Goal: Task Accomplishment & Management: Complete application form

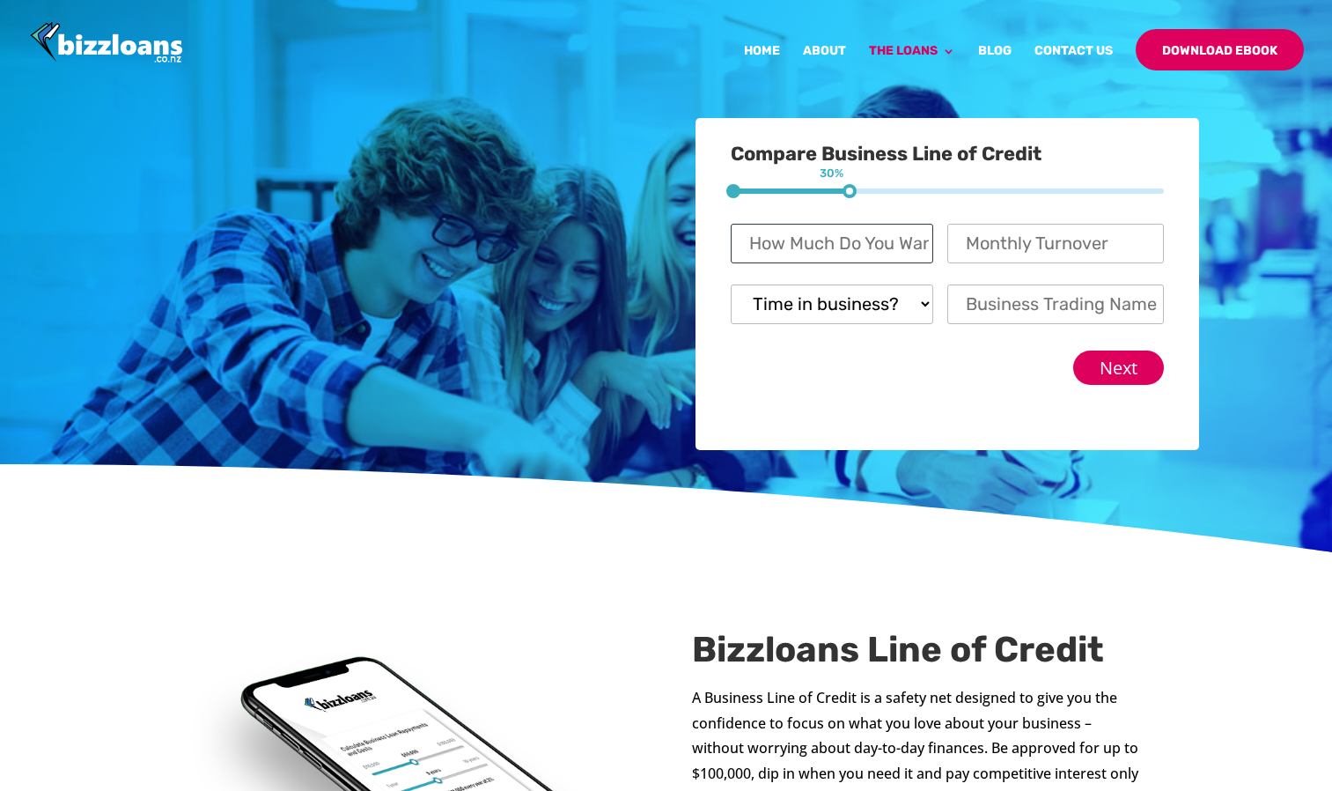
click at [888, 232] on input "How Much Do You Want to Apply For? *" at bounding box center [832, 244] width 203 height 40
type input "4"
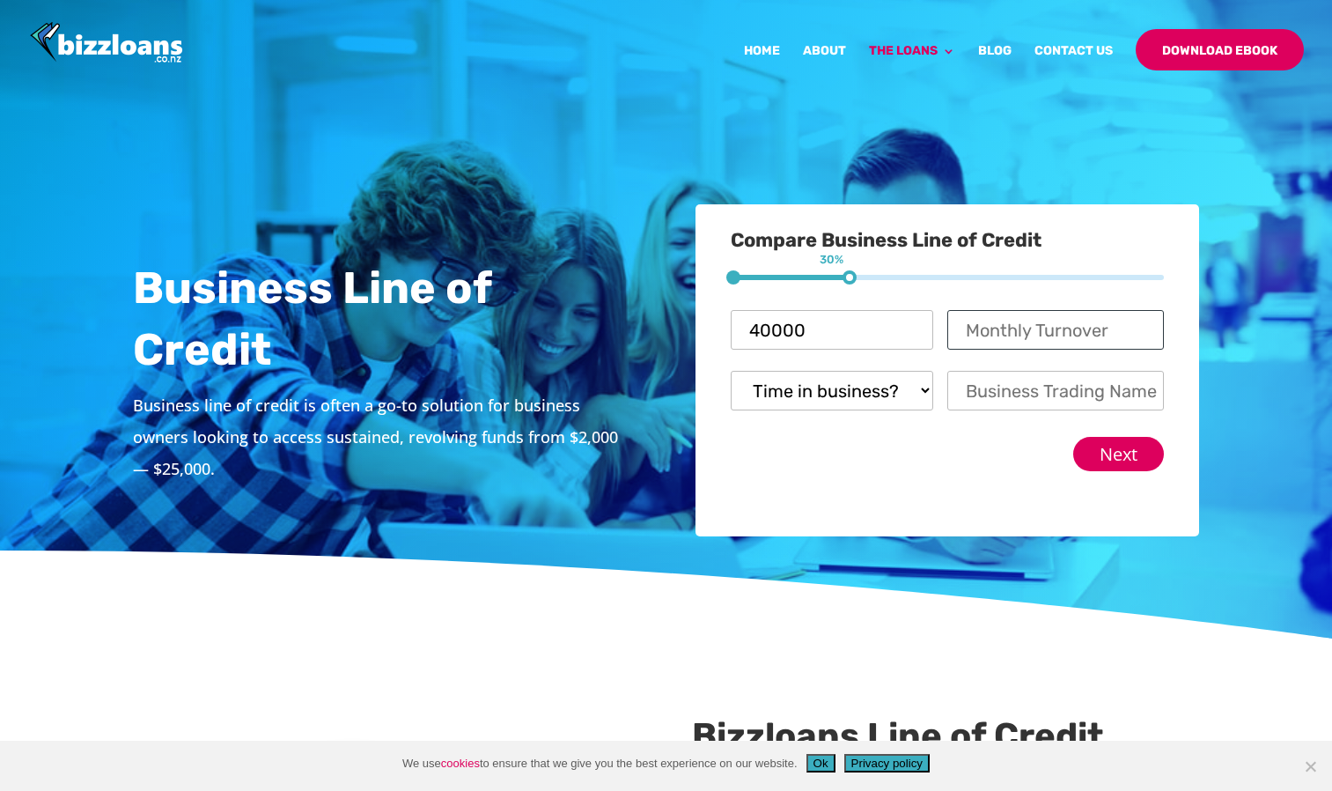
type input "$ 40,000"
click at [1001, 327] on input "Monthly Turnover *" at bounding box center [1055, 330] width 217 height 40
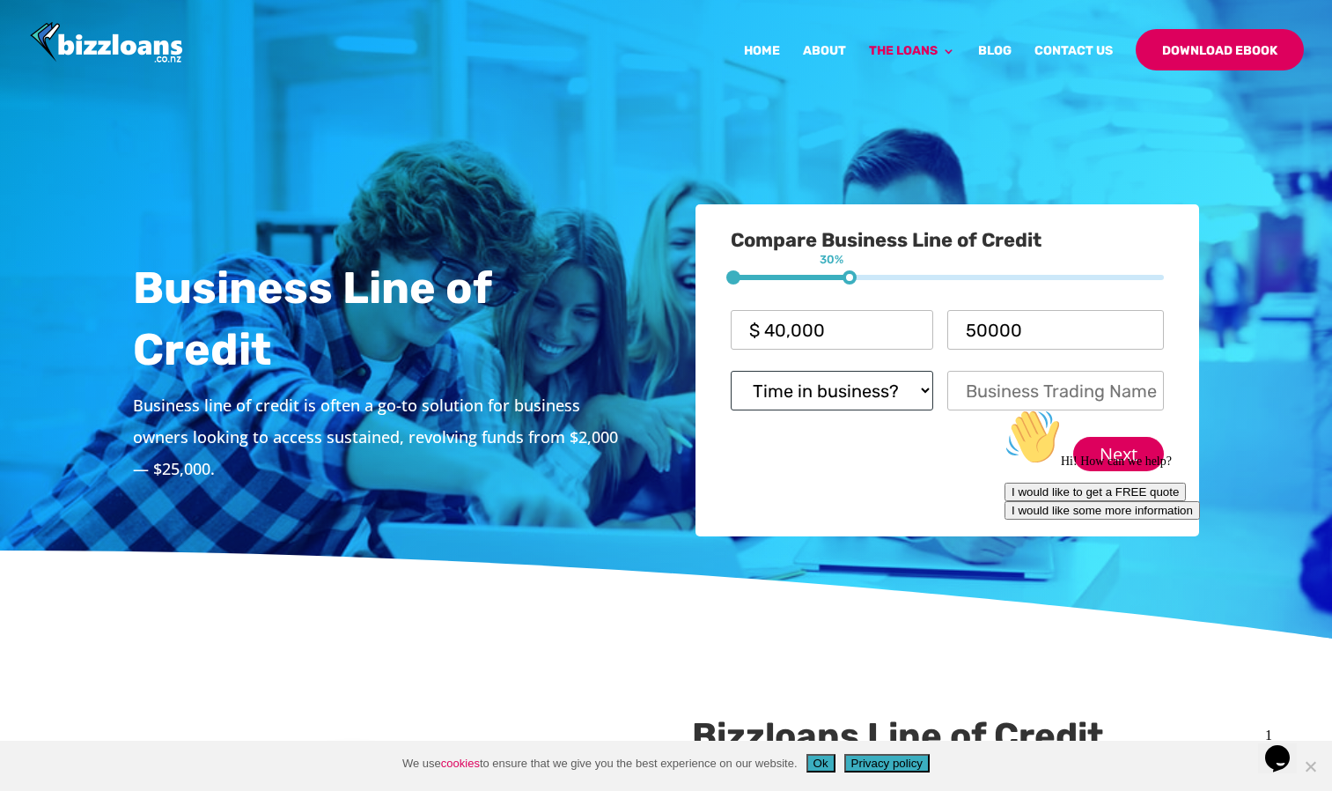
type input "$ 50,000"
drag, startPoint x: 915, startPoint y: 382, endPoint x: 879, endPoint y: 413, distance: 47.5
click at [915, 382] on select "Time in business? Startup Less than 6 Months More than 6 Months Over 12 months" at bounding box center [832, 391] width 203 height 40
select select "Over 12 months"
click at [731, 371] on select "Time in business? Startup Less than 6 Months More than 6 Months Over 12 months" at bounding box center [832, 391] width 203 height 40
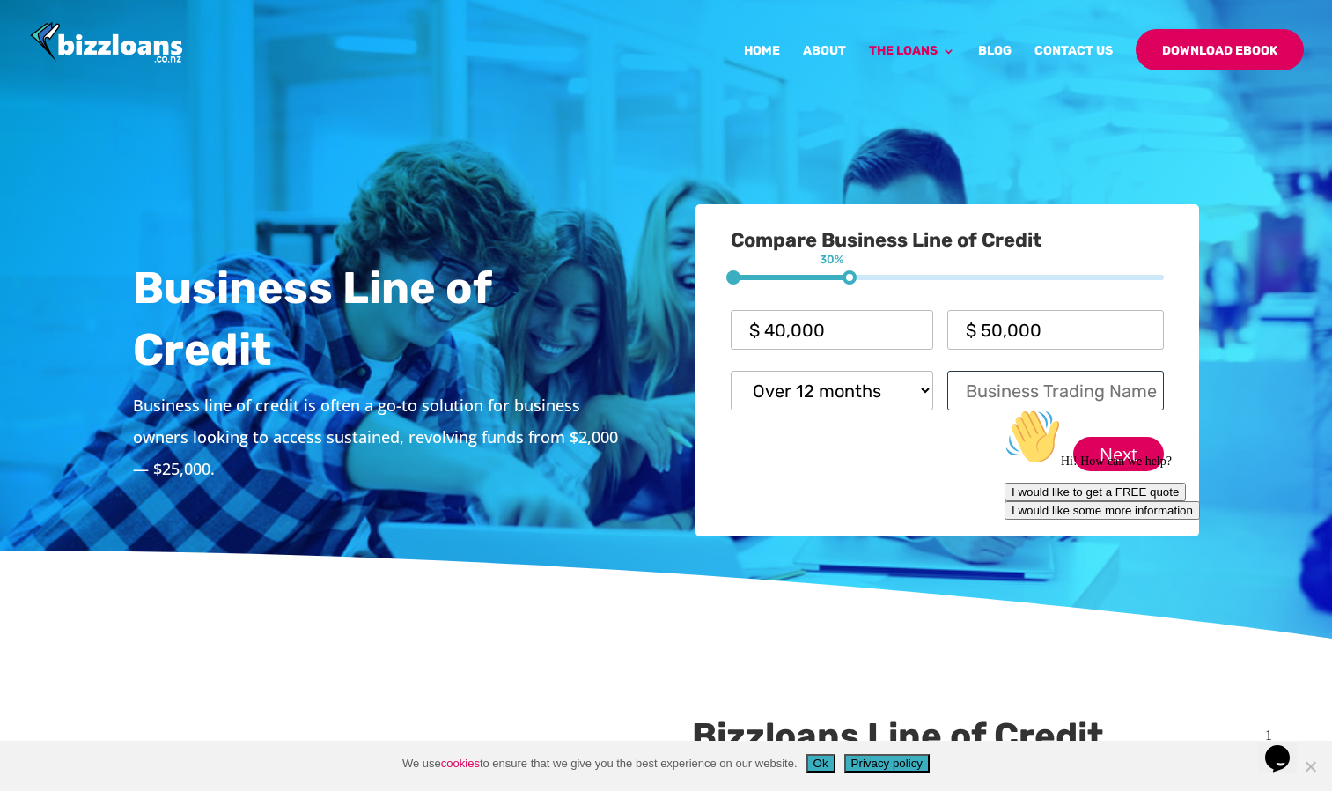
click at [992, 396] on input "Business Trading Name *" at bounding box center [1055, 391] width 217 height 40
type input "McLocklan Contractors"
click at [1116, 452] on div "Hi! How can we help? I would like to get a FREE quote I would like some more in…" at bounding box center [1163, 464] width 317 height 111
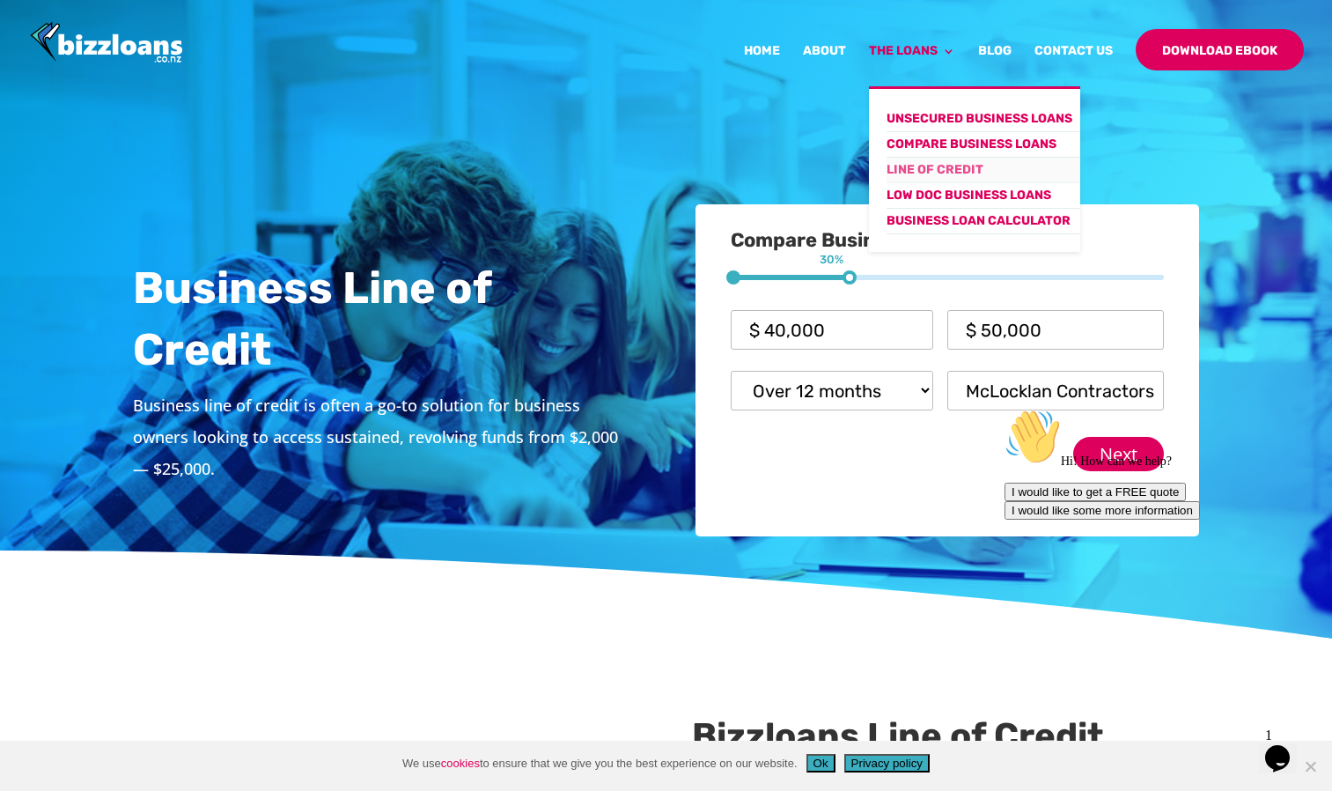
click at [920, 167] on link "Line of Credit" at bounding box center [984, 171] width 194 height 26
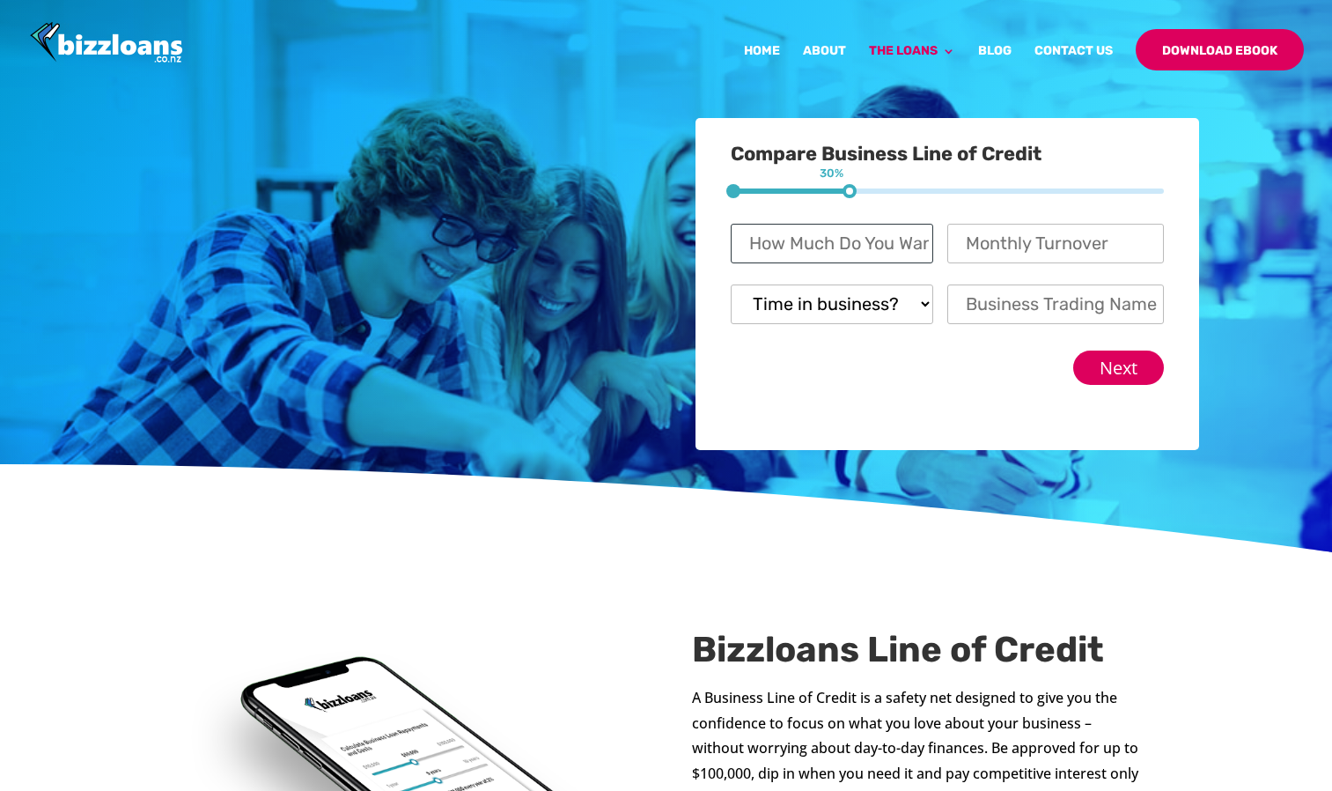
click at [891, 254] on input "How Much Do You Want to Apply For? *" at bounding box center [832, 244] width 203 height 40
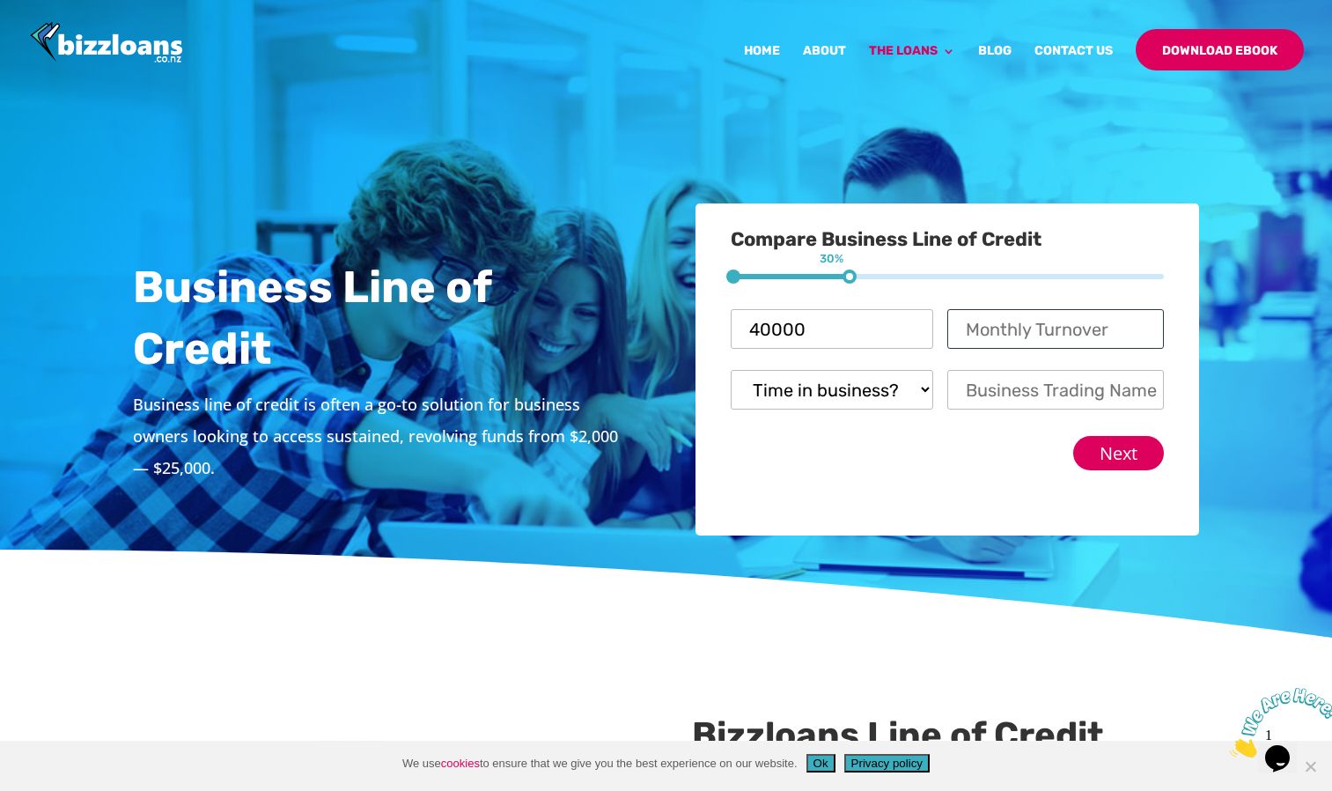
type input "$ 40,000"
click at [973, 342] on input "Monthly Turnover *" at bounding box center [1055, 329] width 217 height 40
type input "$ 50,000"
click at [896, 405] on select "Time in business? Startup Less than 6 Months More than 6 Months Over 12 months" at bounding box center [832, 390] width 203 height 40
select select "Over 12 months"
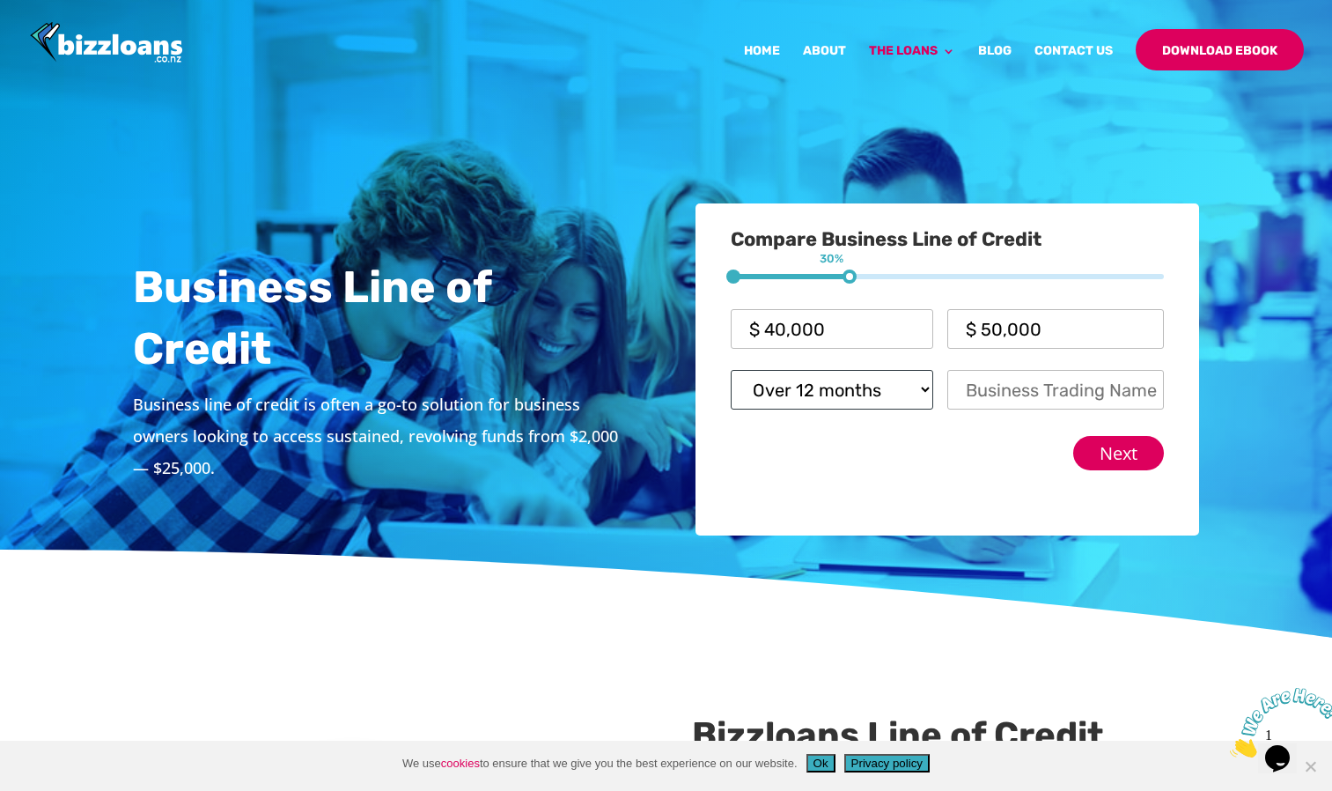
click at [731, 370] on select "Time in business? Startup Less than 6 Months More than 6 Months Over 12 months" at bounding box center [832, 390] width 203 height 40
click at [992, 390] on input "Business Trading Name *" at bounding box center [1055, 390] width 217 height 40
type input "McLocklan Contractors"
click at [1109, 446] on input "Next" at bounding box center [1118, 453] width 91 height 34
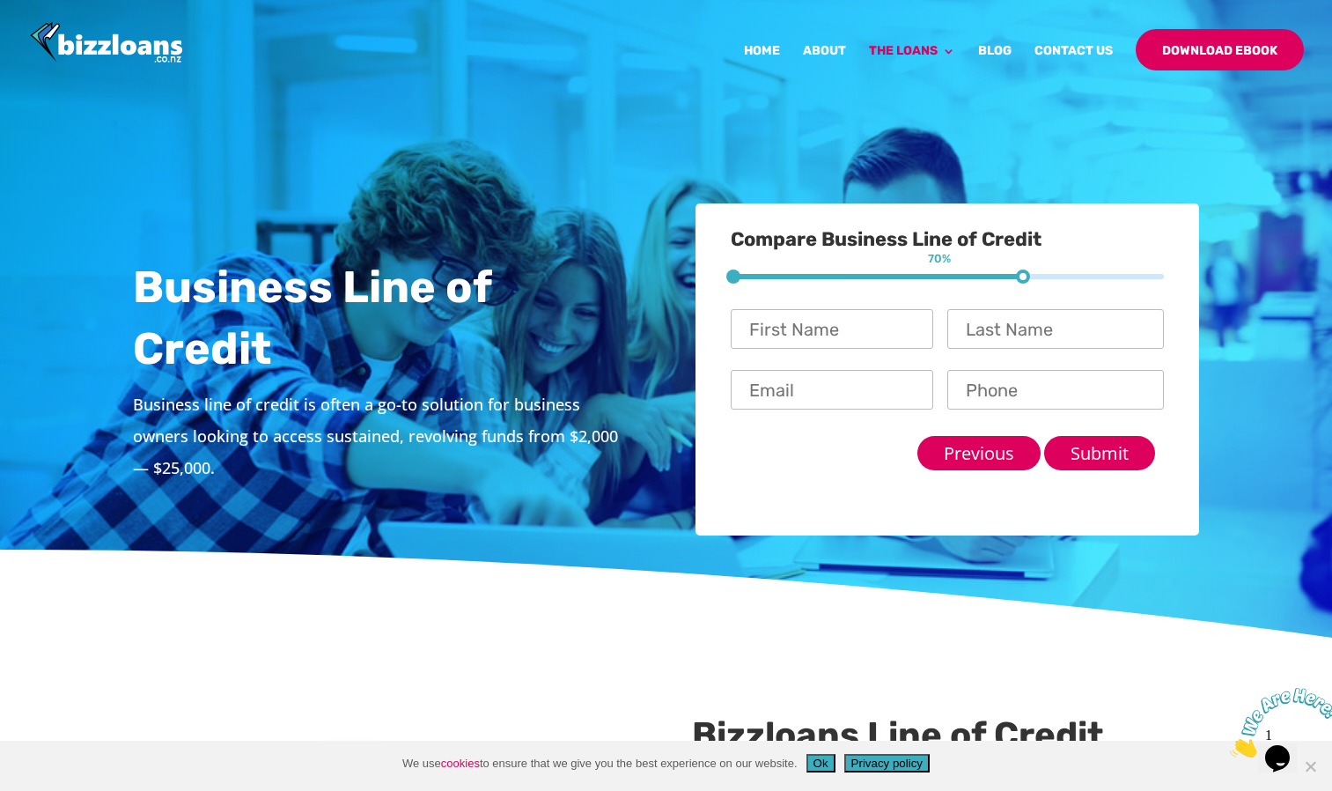
scroll to position [115, 0]
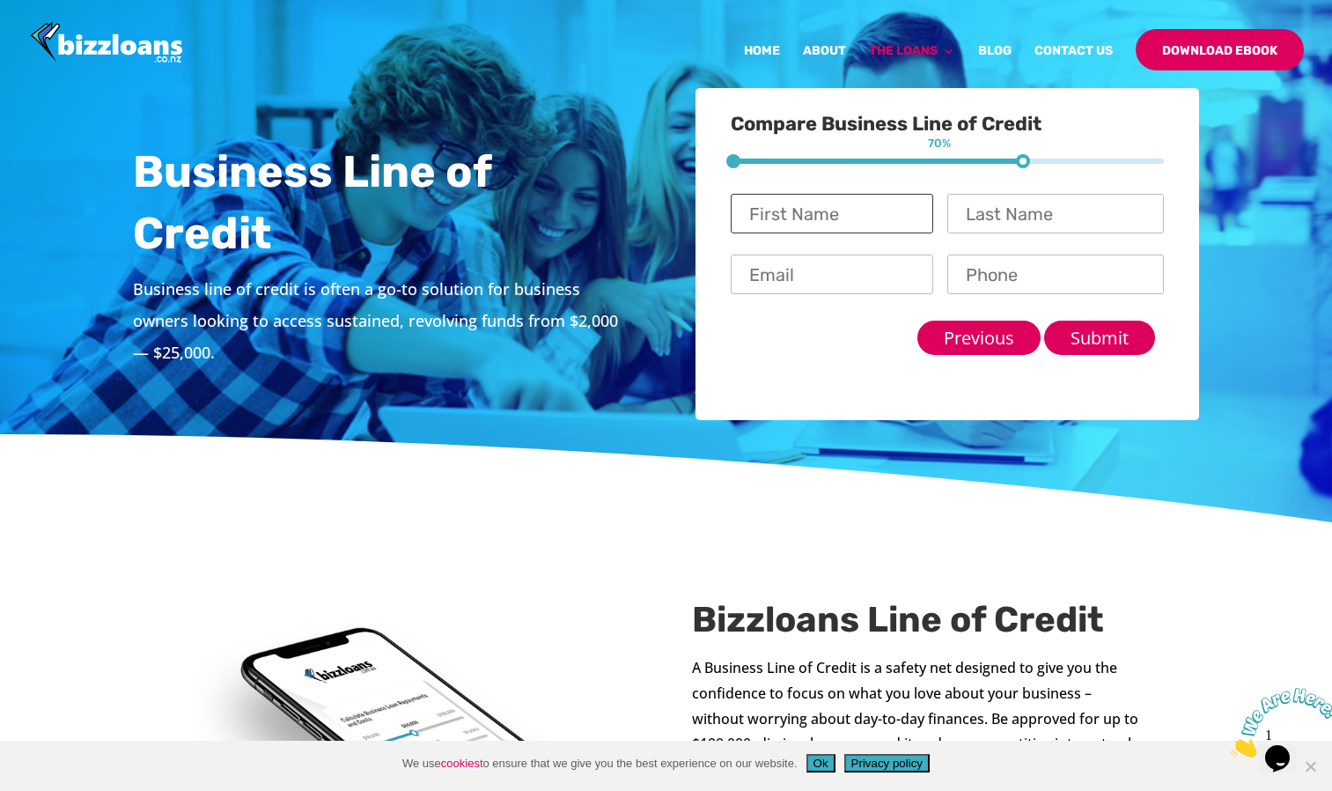
click at [844, 217] on input "First Name *" at bounding box center [832, 214] width 203 height 40
type input "[PERSON_NAME]"
click at [987, 205] on input "Last Name *" at bounding box center [1055, 214] width 217 height 40
type input "McLocklan"
click at [827, 270] on input "Email *" at bounding box center [832, 274] width 203 height 40
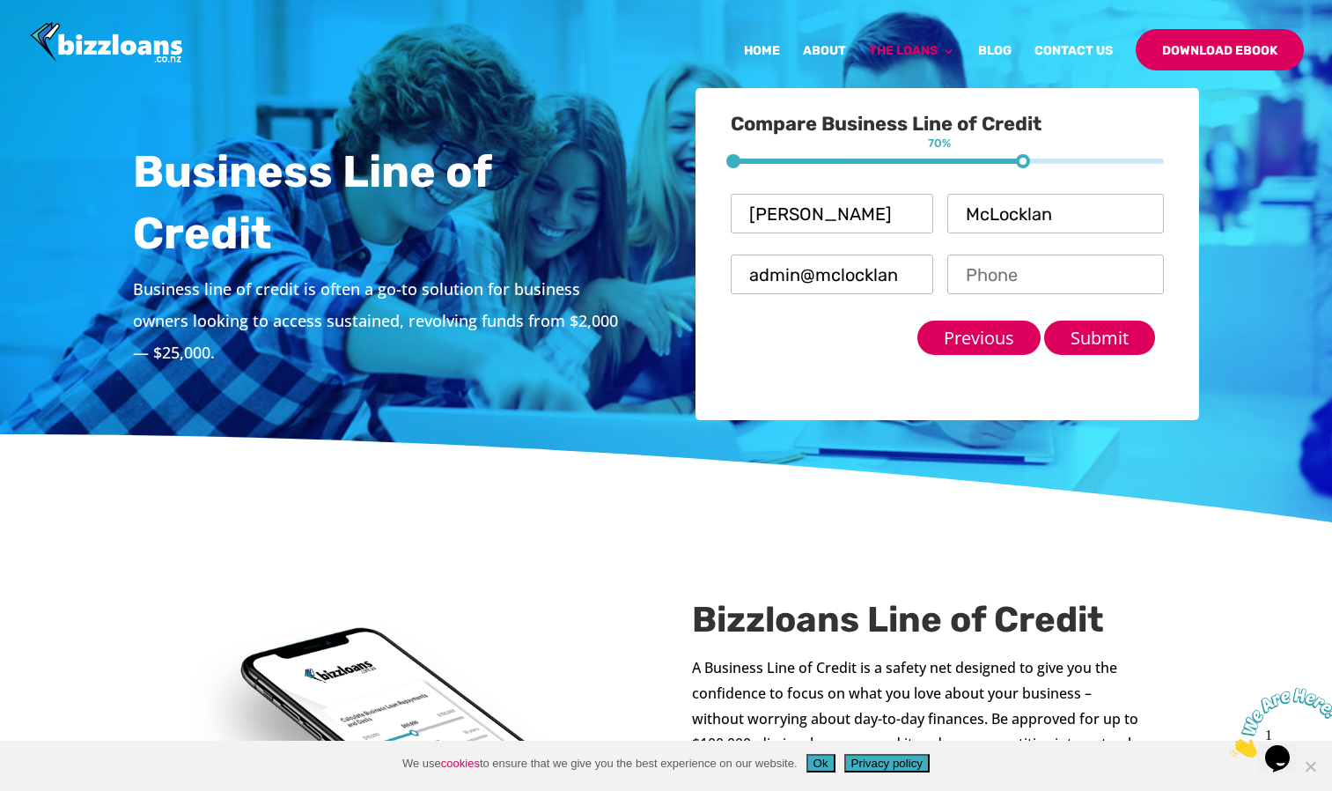
type input "admin@mclocklancontractors.co.nz"
type input "0273025813"
click at [1084, 340] on input "Submit" at bounding box center [1099, 337] width 111 height 34
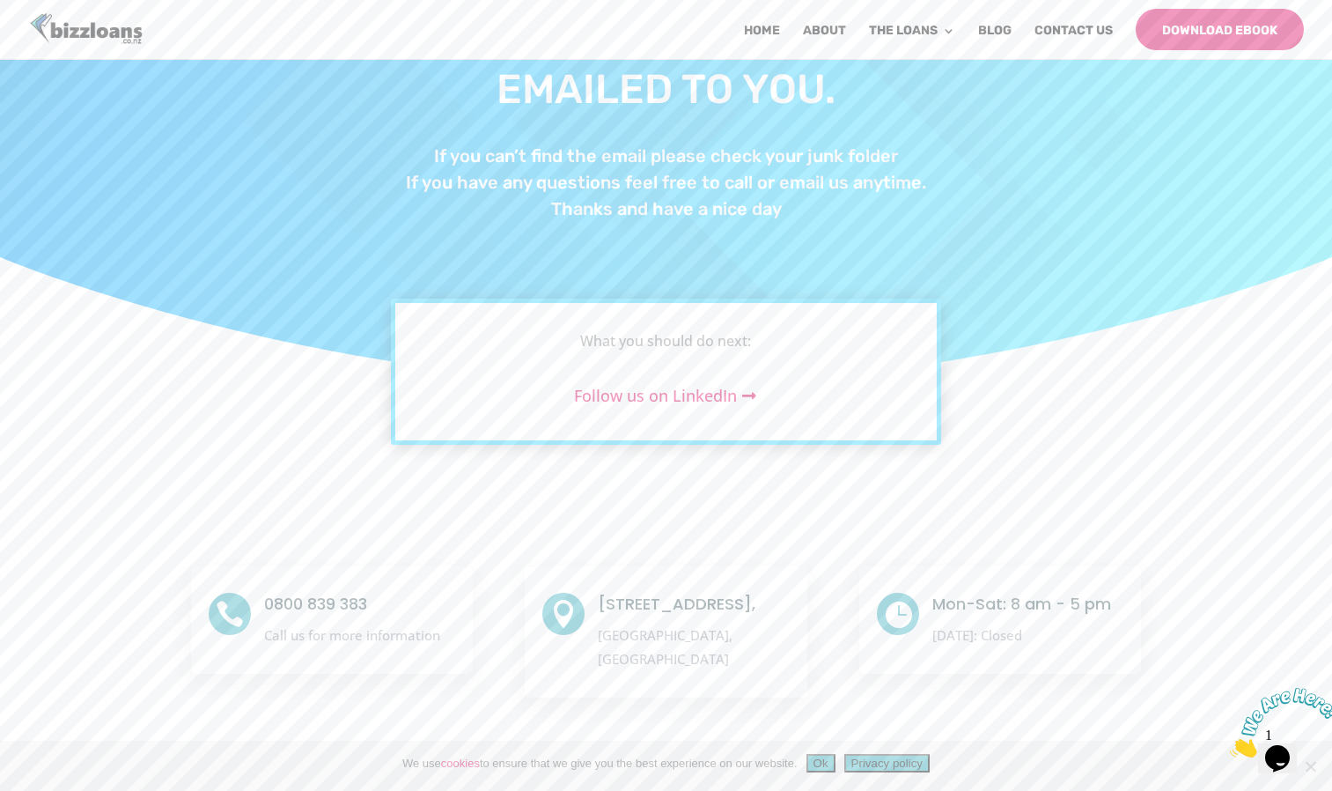
scroll to position [93, 0]
